Goal: Task Accomplishment & Management: Manage account settings

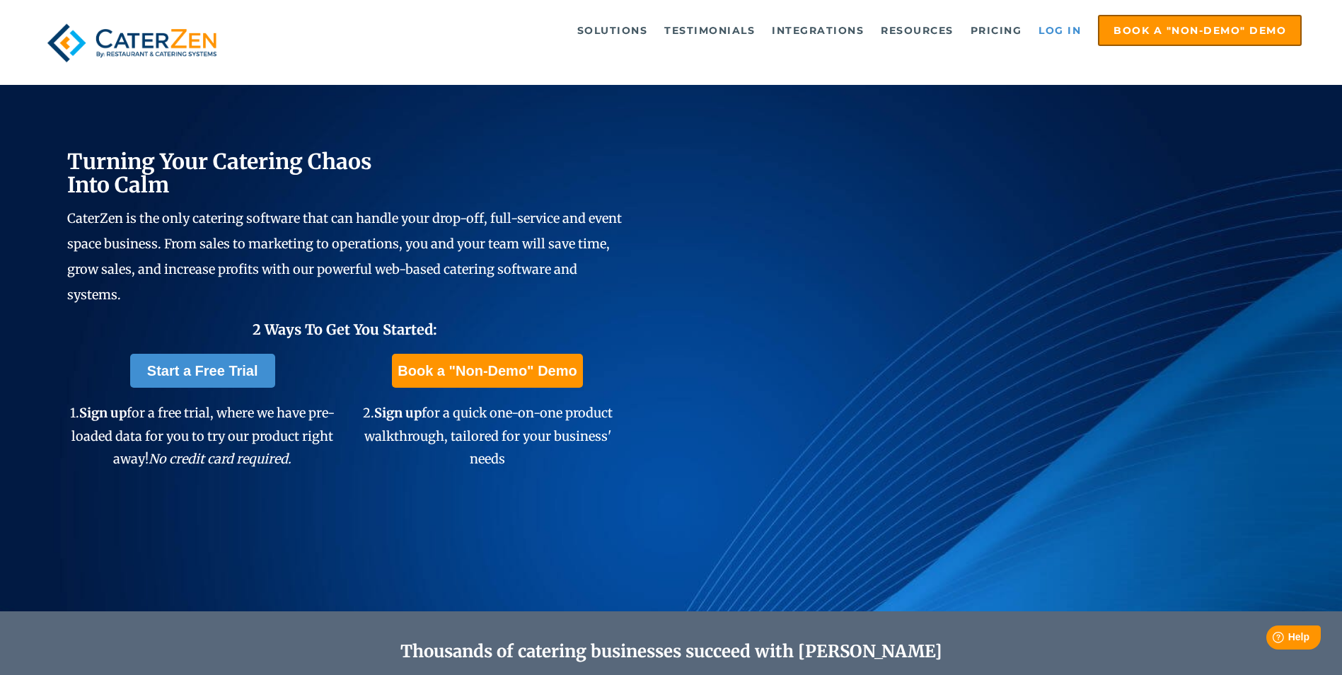
click at [1072, 24] on link "Log in" at bounding box center [1059, 30] width 57 height 28
click at [1073, 30] on link "Log in" at bounding box center [1059, 30] width 57 height 28
click at [1043, 30] on link "Log in" at bounding box center [1059, 30] width 57 height 28
